Goal: Task Accomplishment & Management: Manage account settings

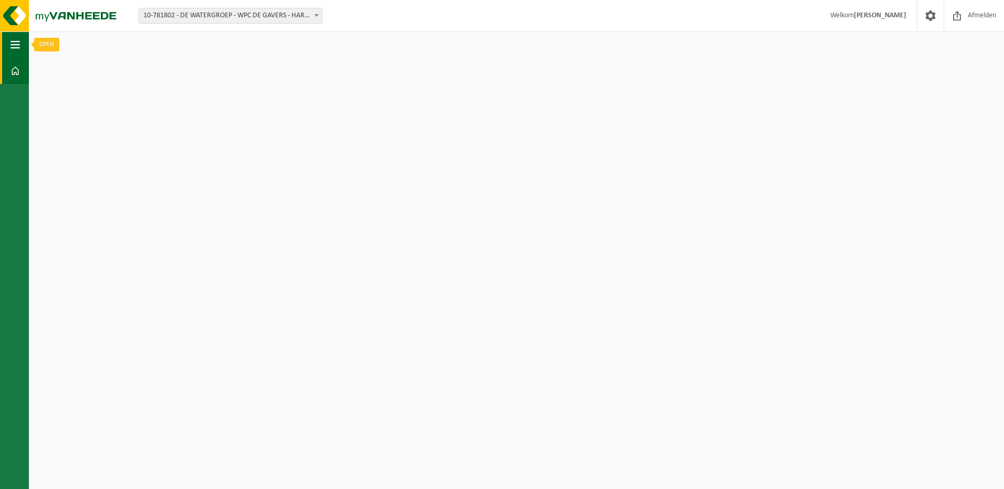
click at [19, 44] on span "button" at bounding box center [15, 45] width 9 height 26
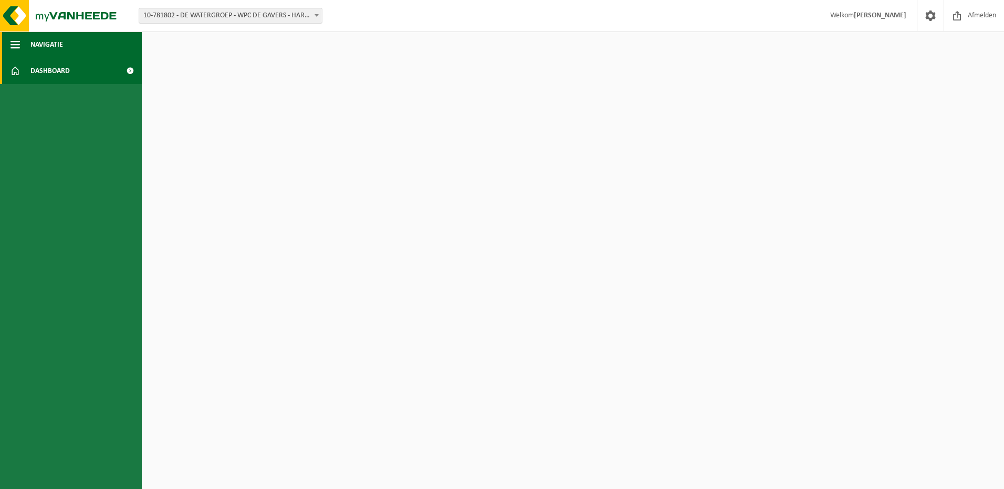
click at [41, 43] on span "Navigatie" at bounding box center [46, 45] width 33 height 26
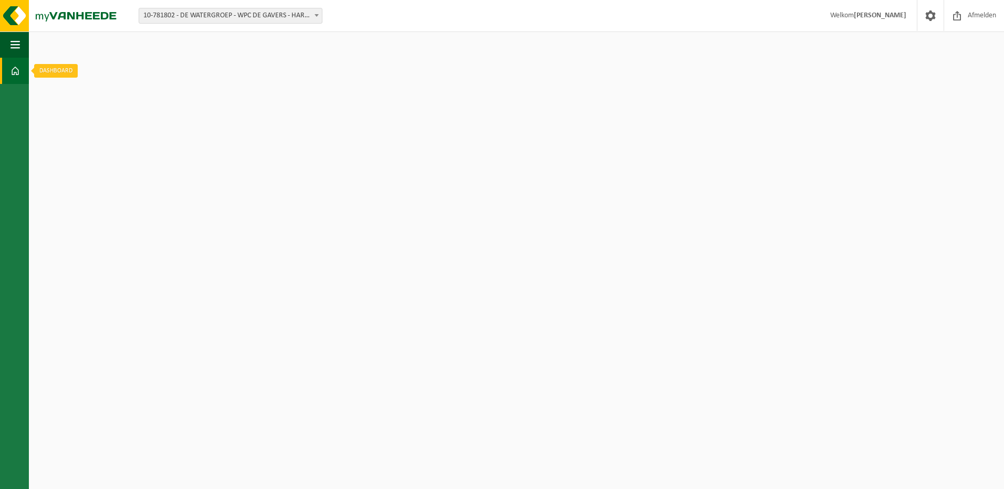
click at [9, 78] on link "Dashboard" at bounding box center [14, 71] width 29 height 26
click at [51, 70] on html "Vestiging: 10-781802 - DE WATERGROEP - WPC DE GAVERS - HARELBEKE 10-781802 - DE…" at bounding box center [502, 244] width 1004 height 489
drag, startPoint x: 985, startPoint y: 0, endPoint x: 394, endPoint y: 144, distance: 609.0
click at [394, 144] on html "Vestiging: 10-781802 - DE WATERGROEP - WPC DE GAVERS - HARELBEKE 10-781802 - DE…" at bounding box center [502, 244] width 1004 height 489
click at [14, 70] on span at bounding box center [15, 71] width 9 height 26
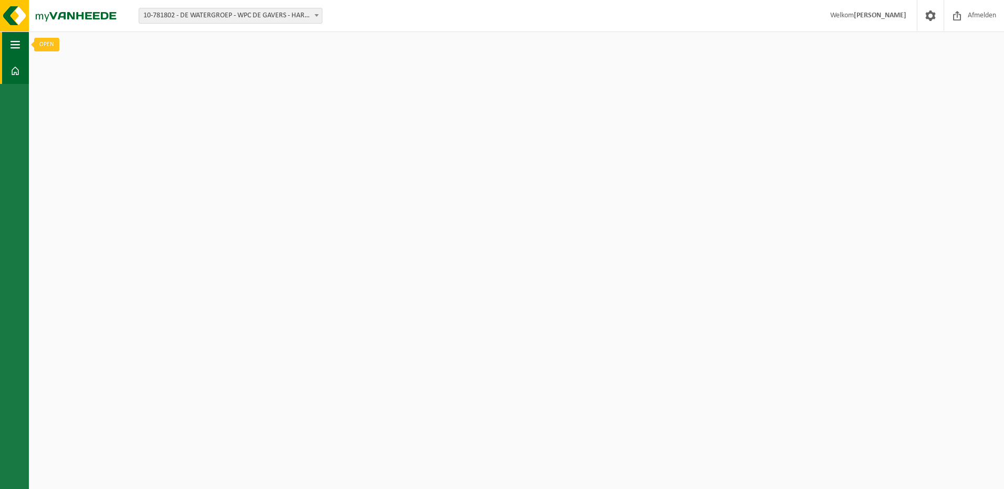
click at [17, 48] on span "button" at bounding box center [15, 45] width 9 height 26
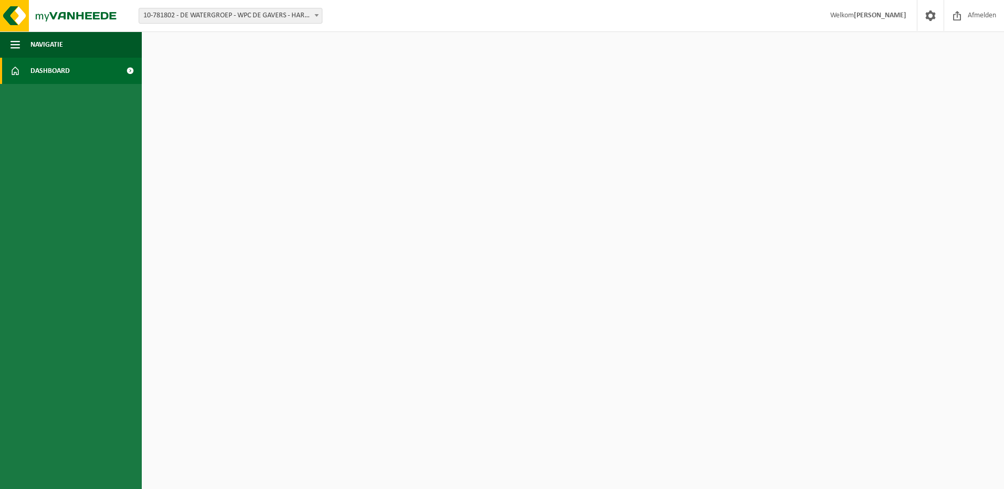
click at [79, 70] on link "Dashboard" at bounding box center [71, 71] width 142 height 26
click at [930, 17] on span at bounding box center [930, 15] width 16 height 31
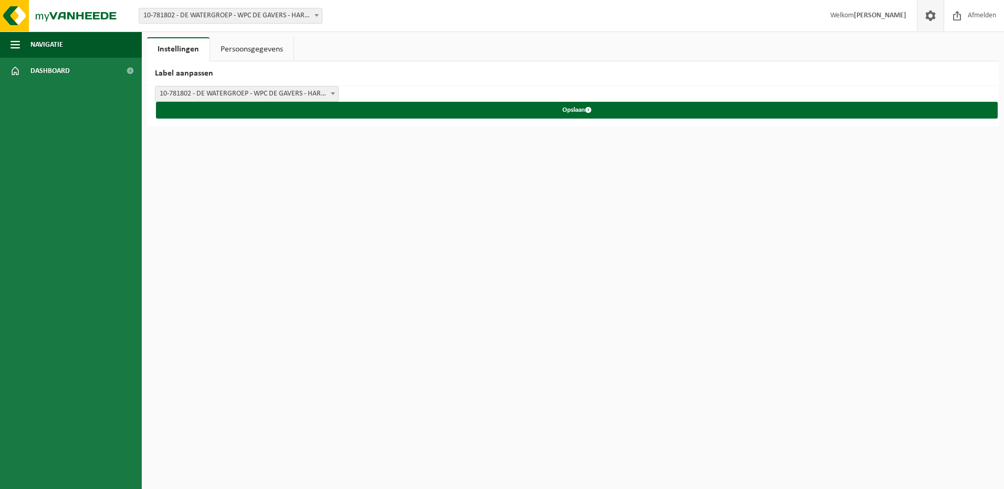
click at [956, 249] on html "Vestiging: 10-781802 - DE WATERGROEP - WPC DE GAVERS - HARELBEKE 10-781802 - DE…" at bounding box center [502, 244] width 1004 height 489
click at [255, 53] on link "Persoonsgegevens" at bounding box center [251, 49] width 83 height 24
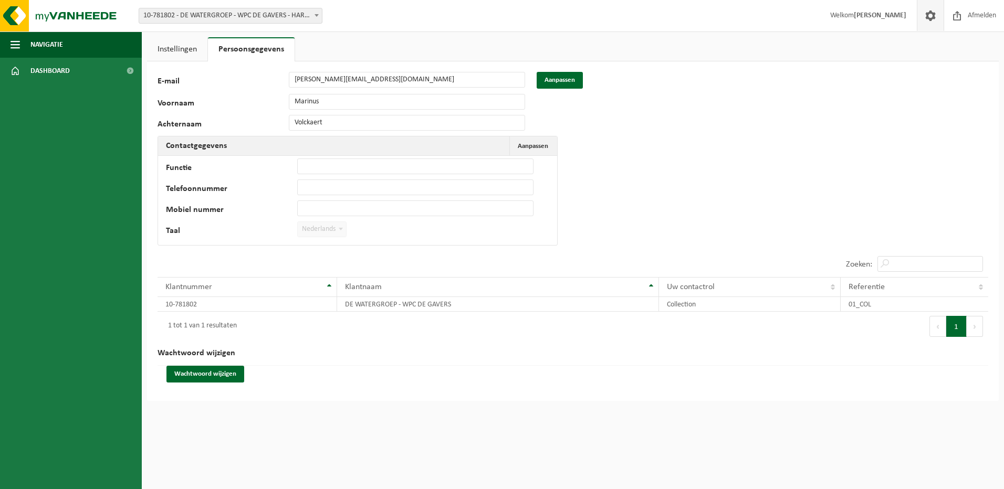
click at [172, 46] on link "Instellingen" at bounding box center [177, 49] width 60 height 24
